Goal: Find specific page/section: Find specific page/section

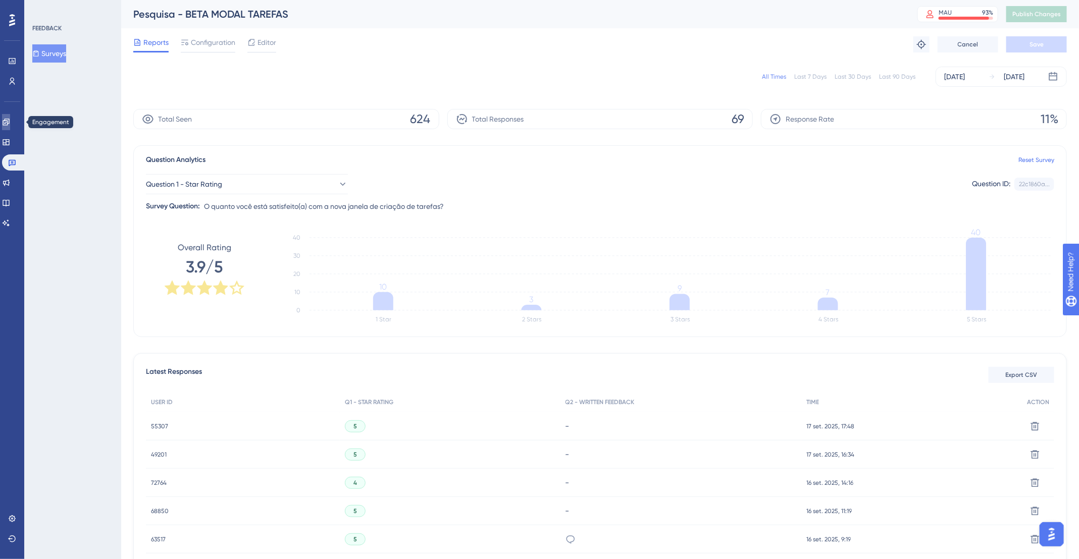
click at [10, 128] on link at bounding box center [6, 122] width 8 height 16
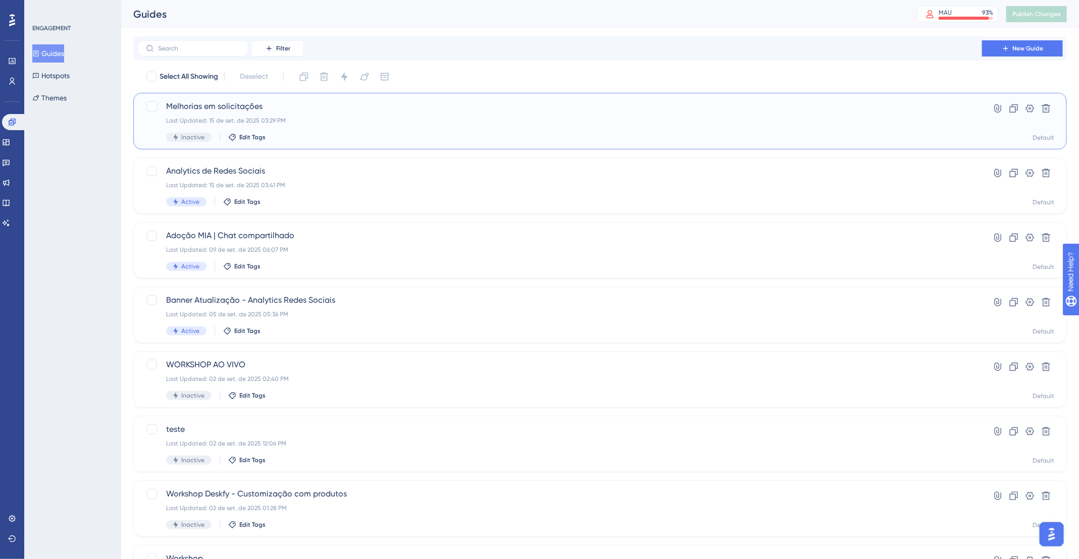
click at [346, 135] on div "Inactive Edit Tags" at bounding box center [559, 137] width 787 height 9
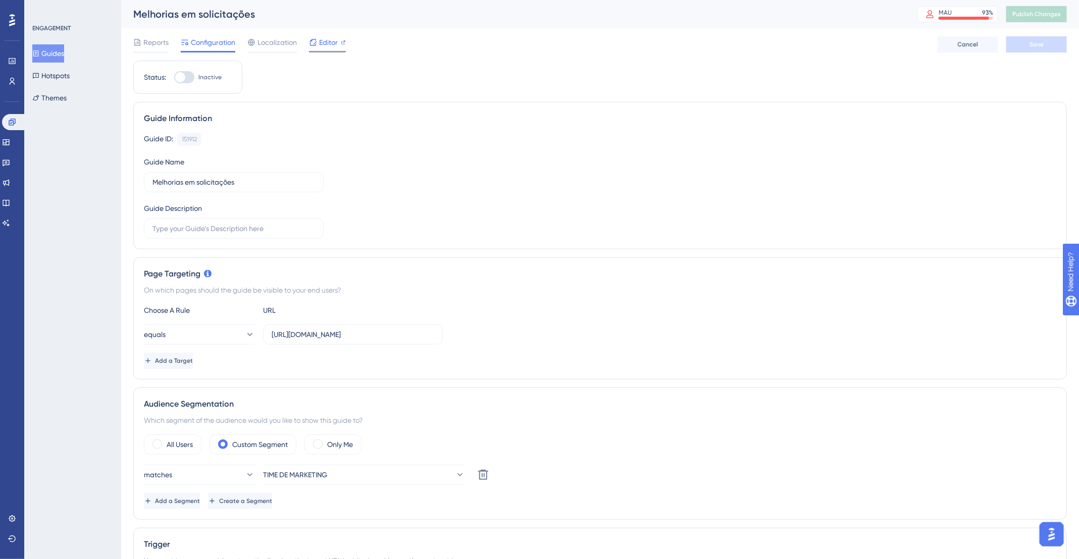
click at [321, 39] on span "Editor" at bounding box center [328, 42] width 19 height 12
